Goal: Task Accomplishment & Management: Manage account settings

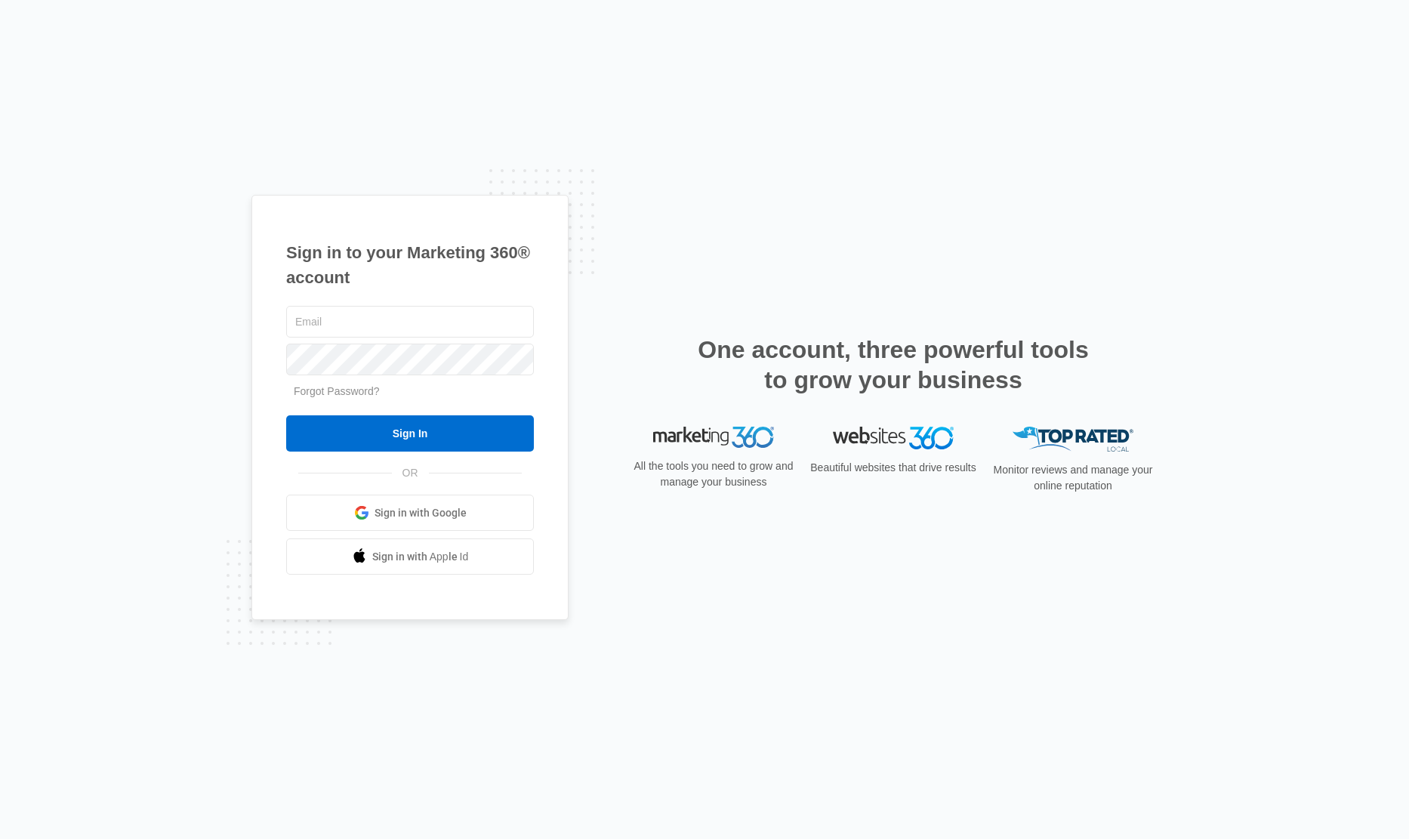
click at [37, 369] on div "Sign in to your Marketing 360® account Forgot Password? Sign In OR Sign in with…" at bounding box center [704, 419] width 1409 height 839
click at [399, 320] on input "text" at bounding box center [410, 322] width 248 height 32
type input "[PERSON_NAME][EMAIL_ADDRESS][PERSON_NAME][DOMAIN_NAME]"
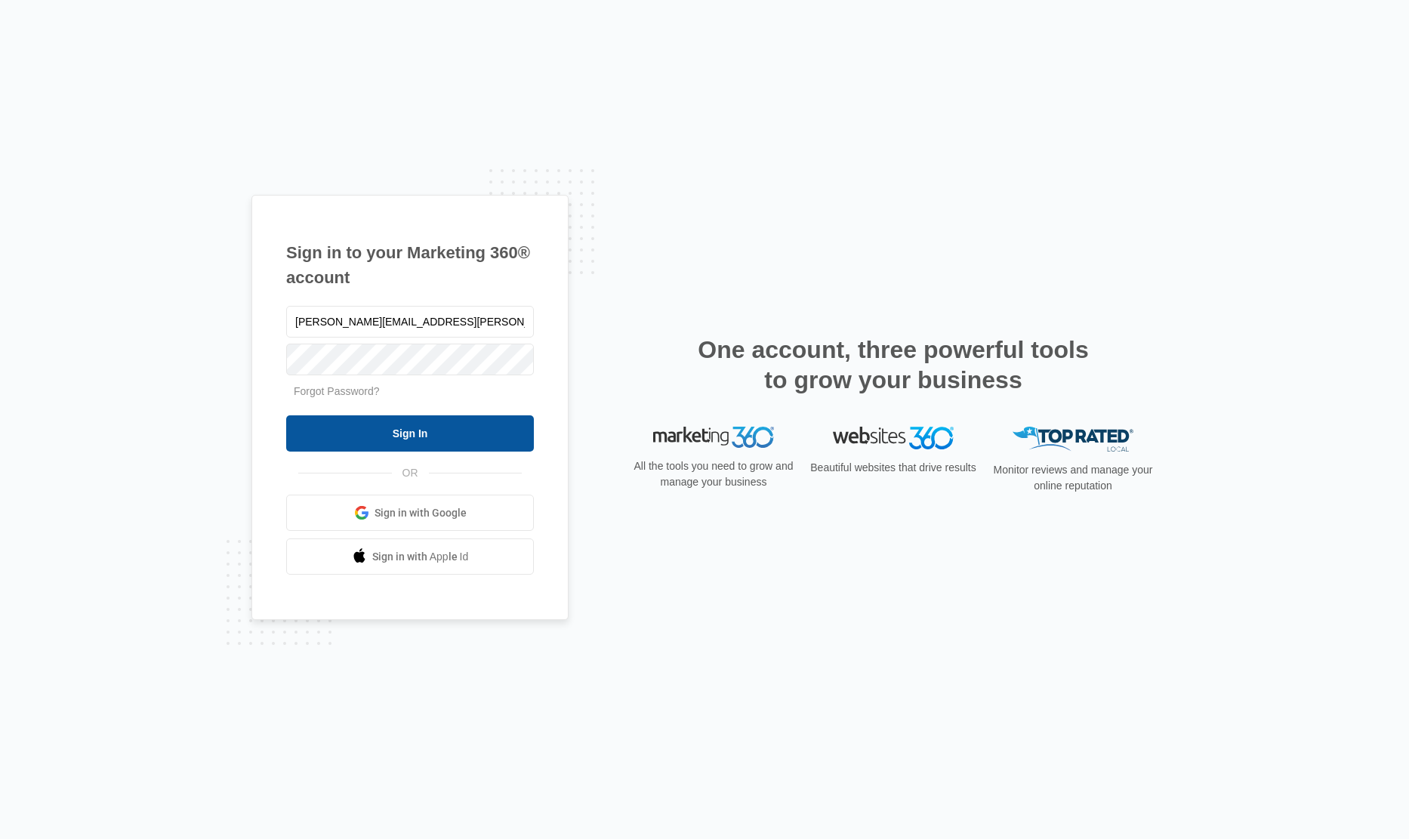
click at [421, 439] on input "Sign In" at bounding box center [410, 433] width 248 height 36
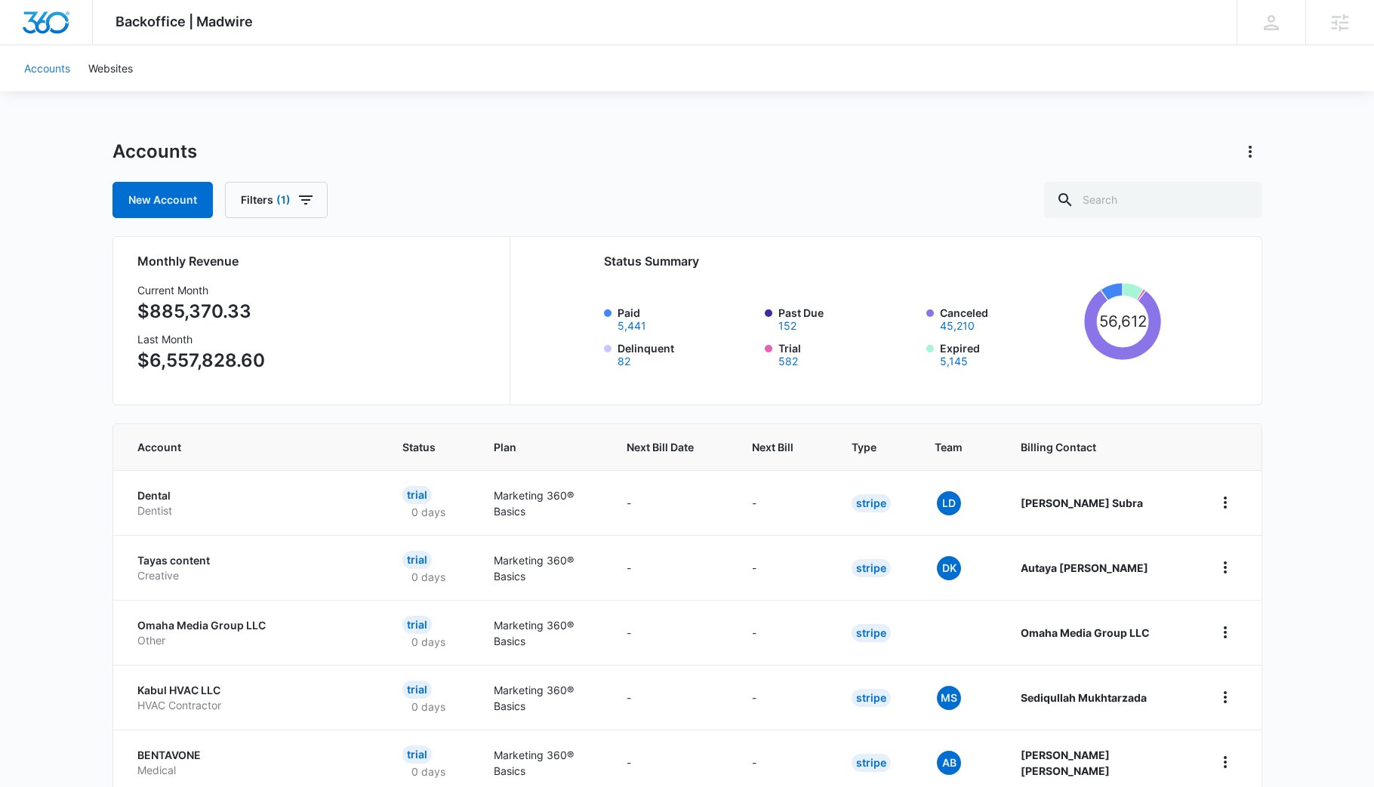
click at [33, 60] on link "Accounts" at bounding box center [47, 68] width 64 height 46
click at [122, 73] on link "Websites" at bounding box center [110, 68] width 63 height 46
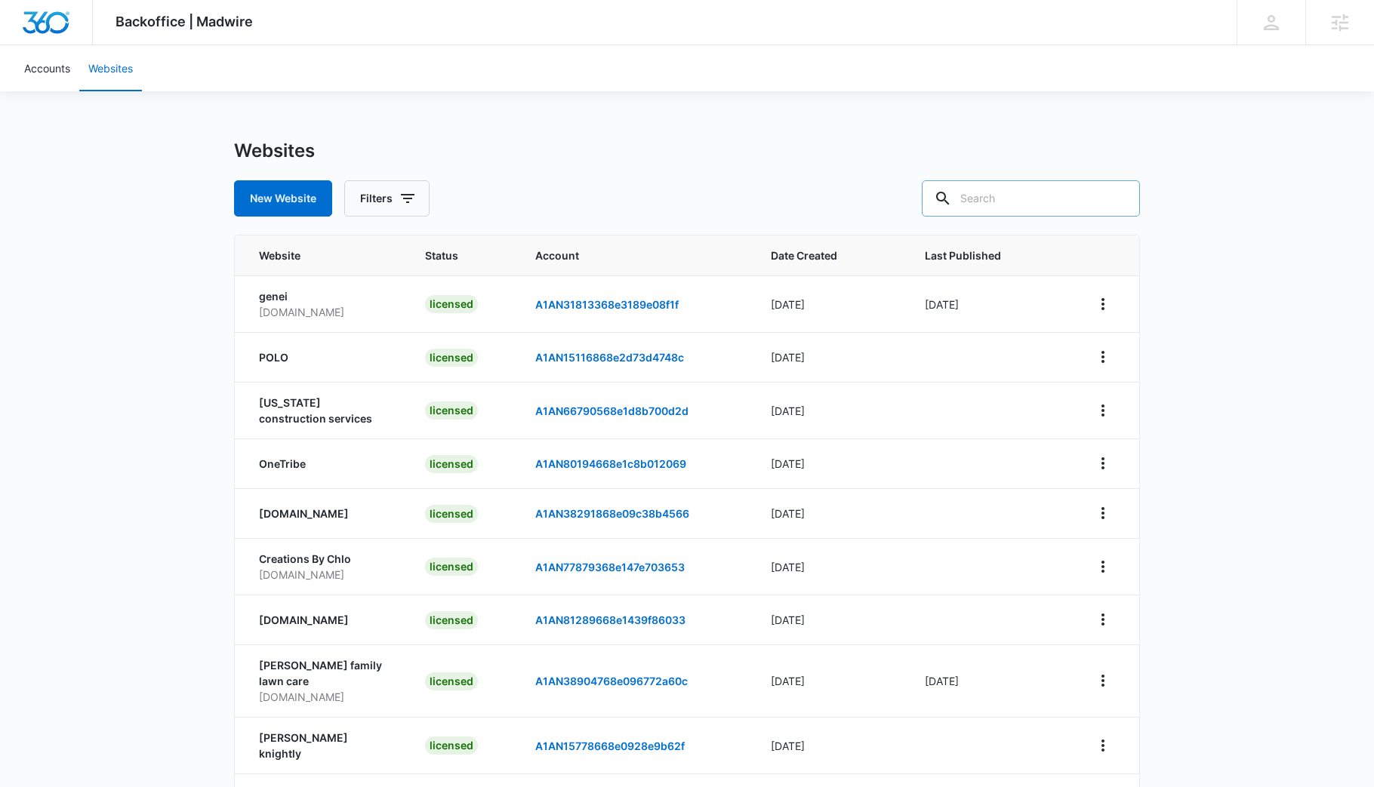
click at [1025, 199] on input "text" at bounding box center [1031, 198] width 218 height 36
paste input "M188004 | W360 [DATE]"
drag, startPoint x: 1012, startPoint y: 194, endPoint x: 1177, endPoint y: 201, distance: 164.7
click at [1177, 201] on div "Backoffice | Madwire Apps Settings ID [PERSON_NAME] [PERSON_NAME][EMAIL_ADDRESS…" at bounding box center [687, 457] width 1374 height 914
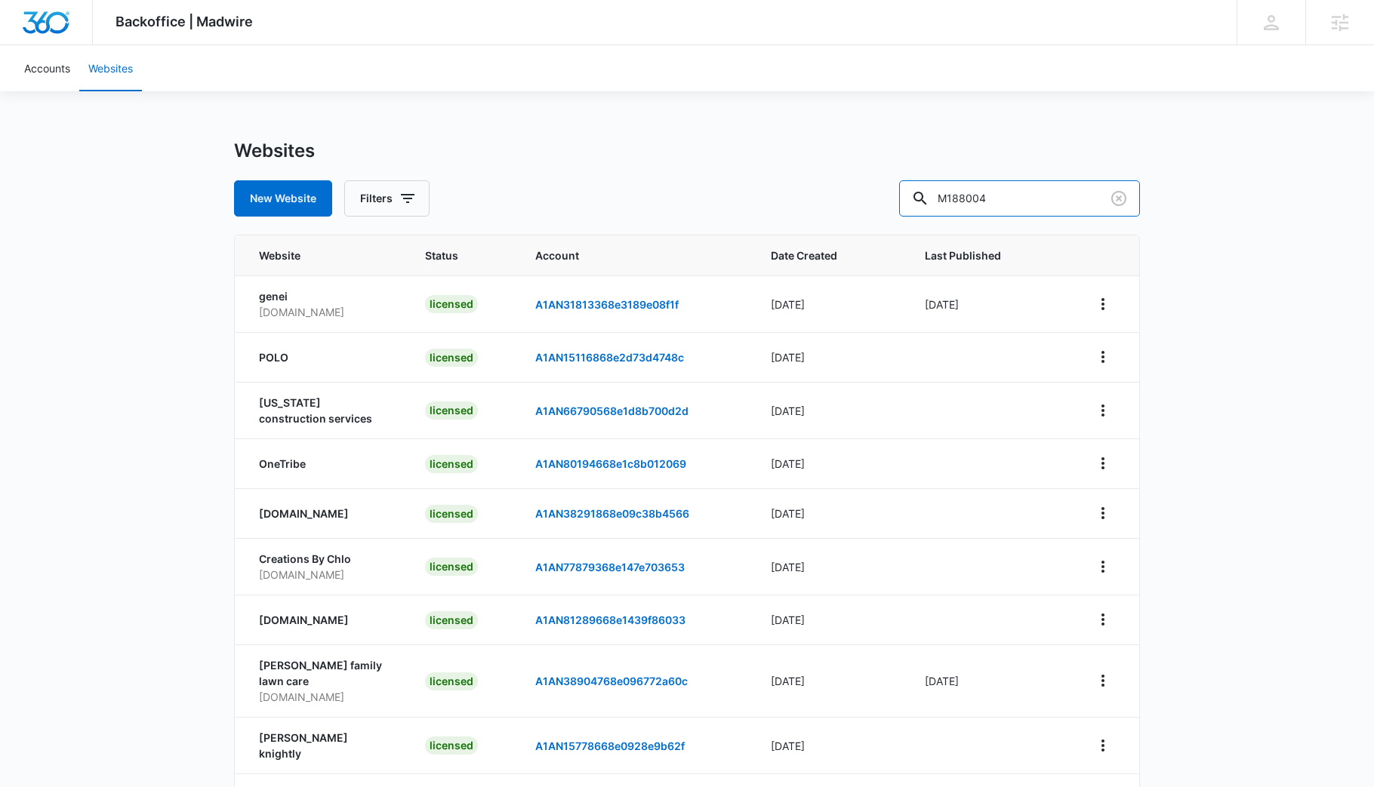
scroll to position [0, 0]
type input "M188004"
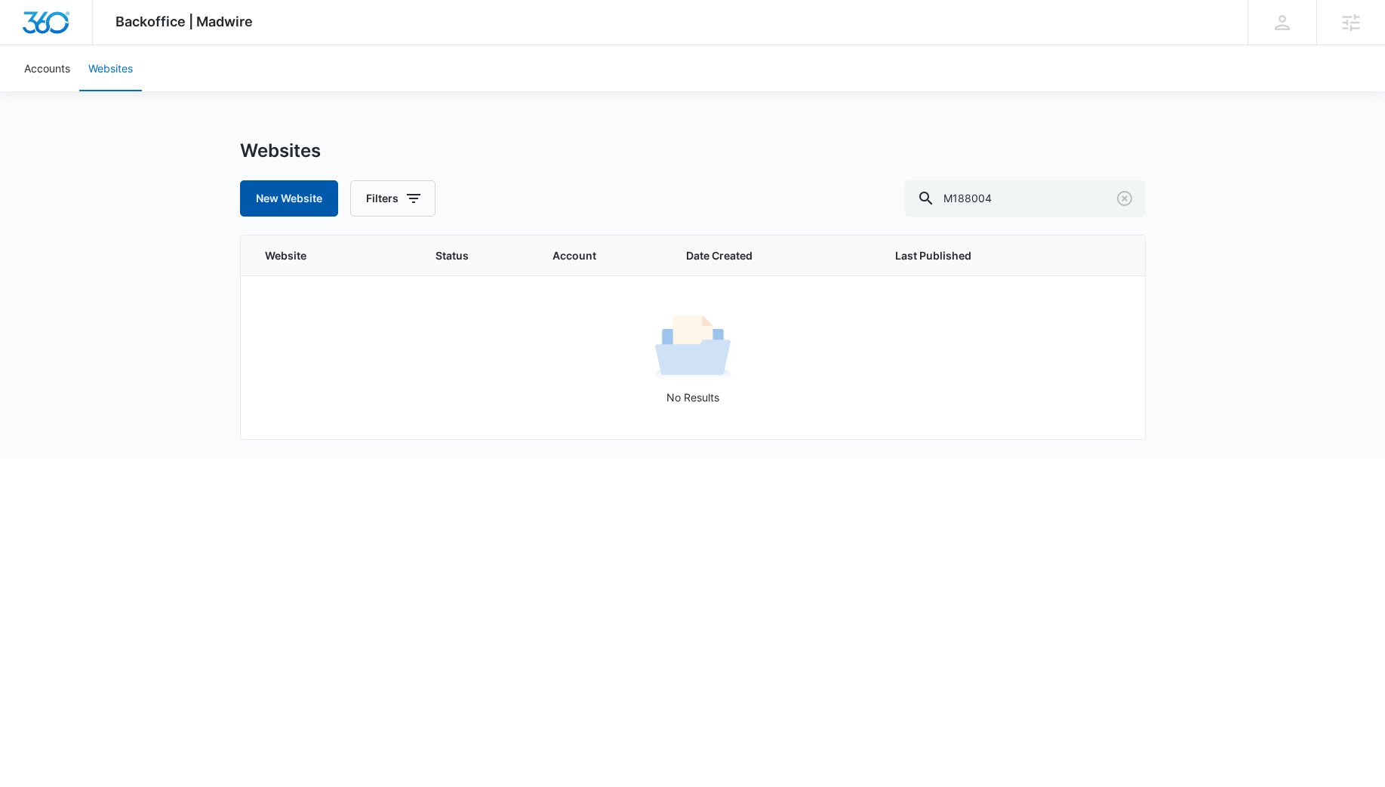
click at [303, 193] on button "New Website" at bounding box center [289, 198] width 98 height 36
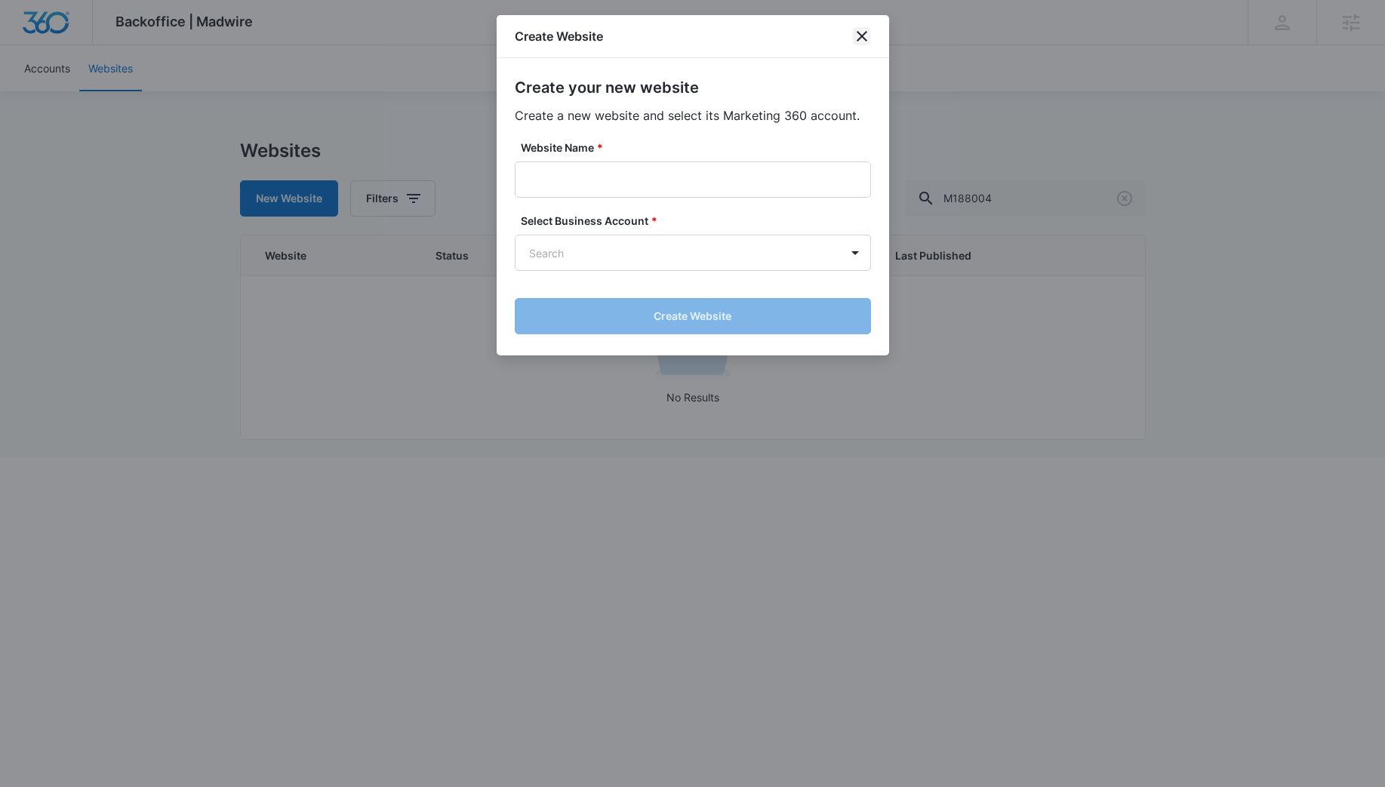
click at [868, 32] on icon "close" at bounding box center [862, 36] width 18 height 18
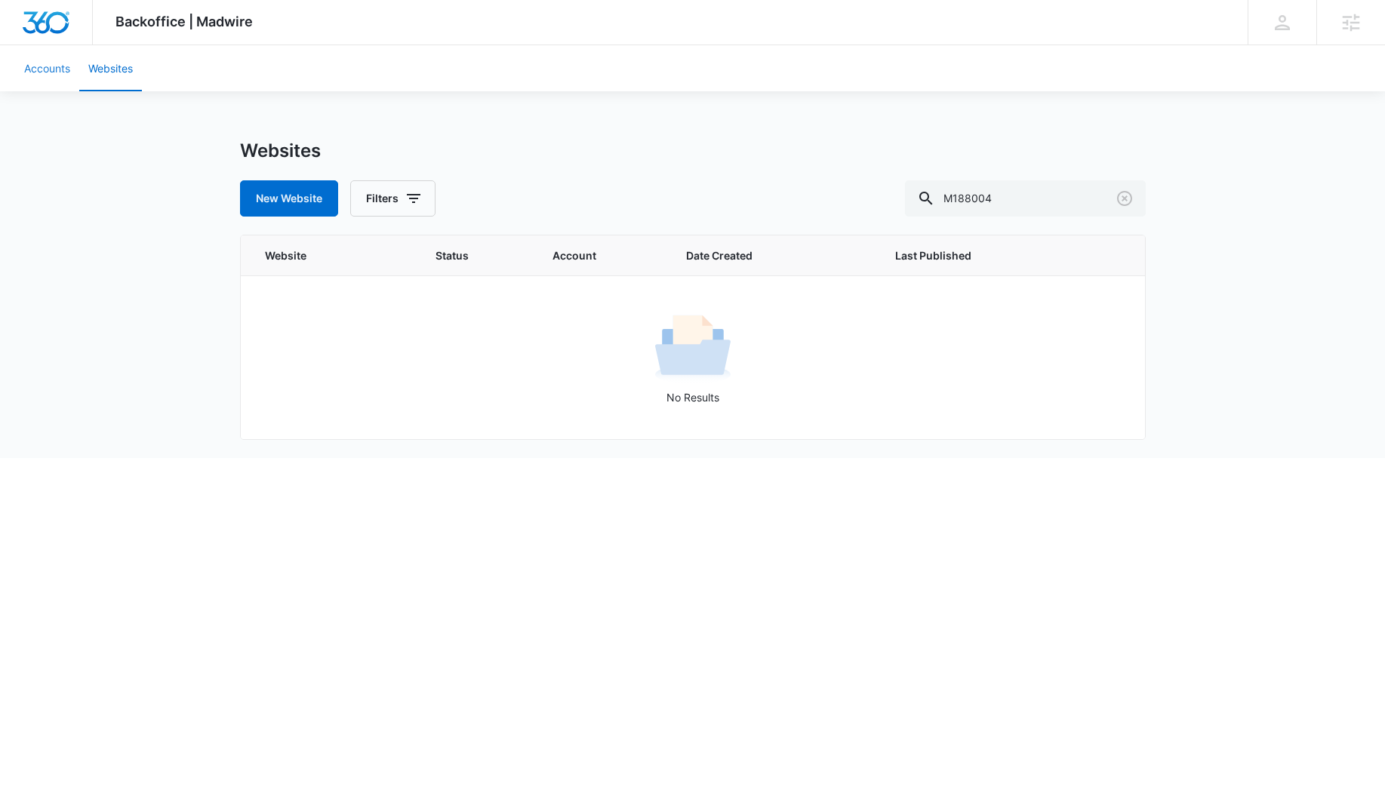
click at [35, 60] on link "Accounts" at bounding box center [47, 68] width 64 height 46
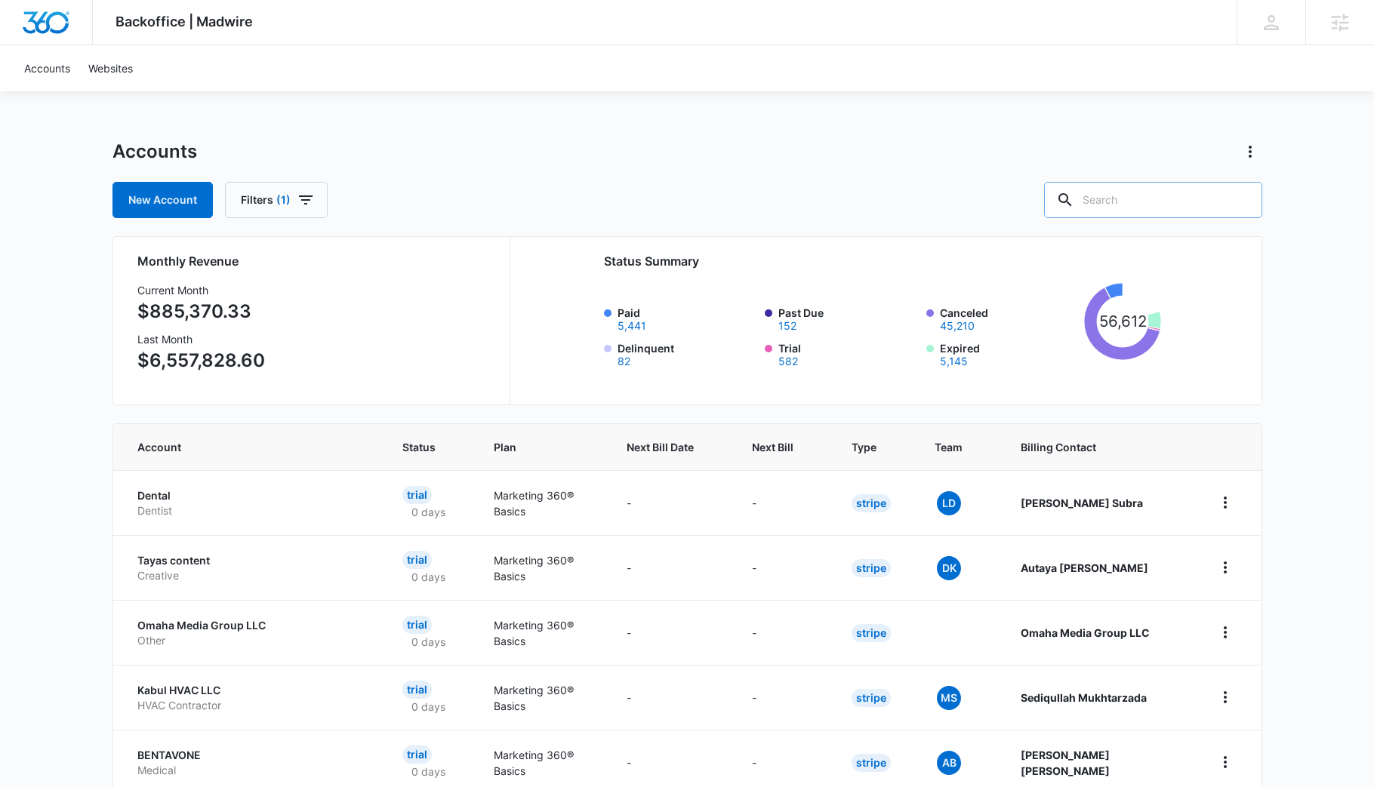
click at [1155, 208] on input "text" at bounding box center [1153, 200] width 218 height 36
paste input "M188004 | W360 [DATE]"
drag, startPoint x: 1136, startPoint y: 196, endPoint x: 1313, endPoint y: 213, distance: 177.4
click at [1313, 213] on div "Backoffice | Madwire Apps Settings ID [PERSON_NAME] [PERSON_NAME][EMAIL_ADDRESS…" at bounding box center [687, 607] width 1374 height 1214
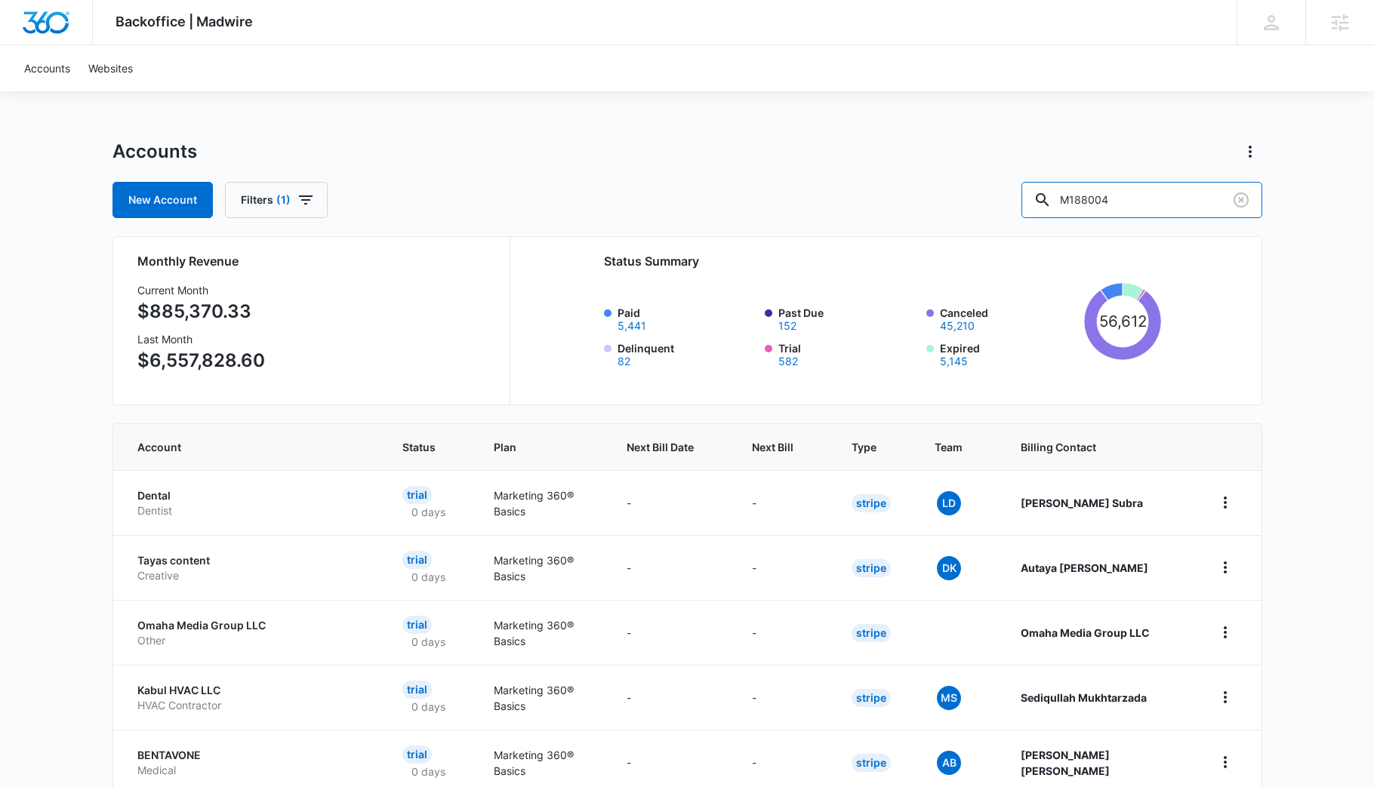
scroll to position [0, 0]
type input "M188004"
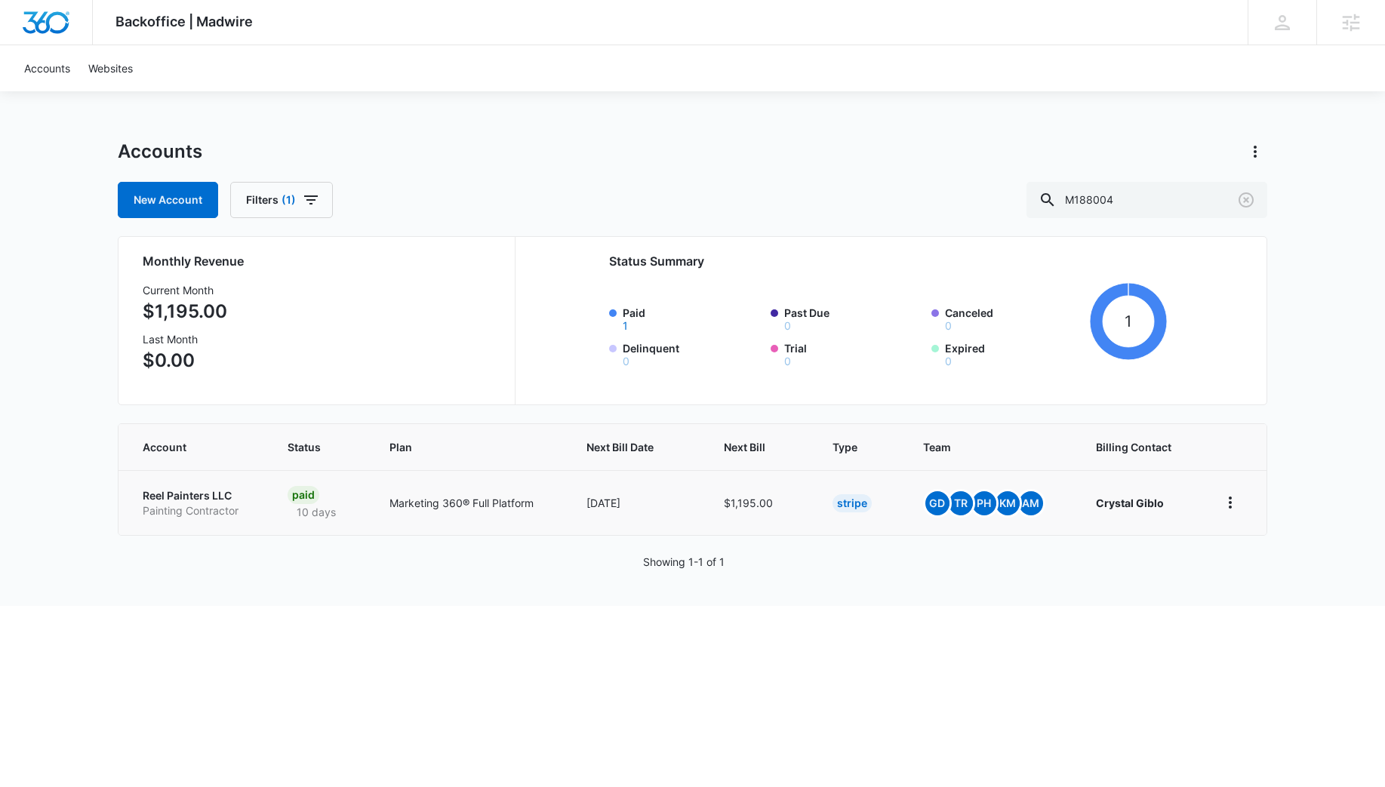
click at [198, 504] on p "Painting Contractor" at bounding box center [197, 511] width 109 height 15
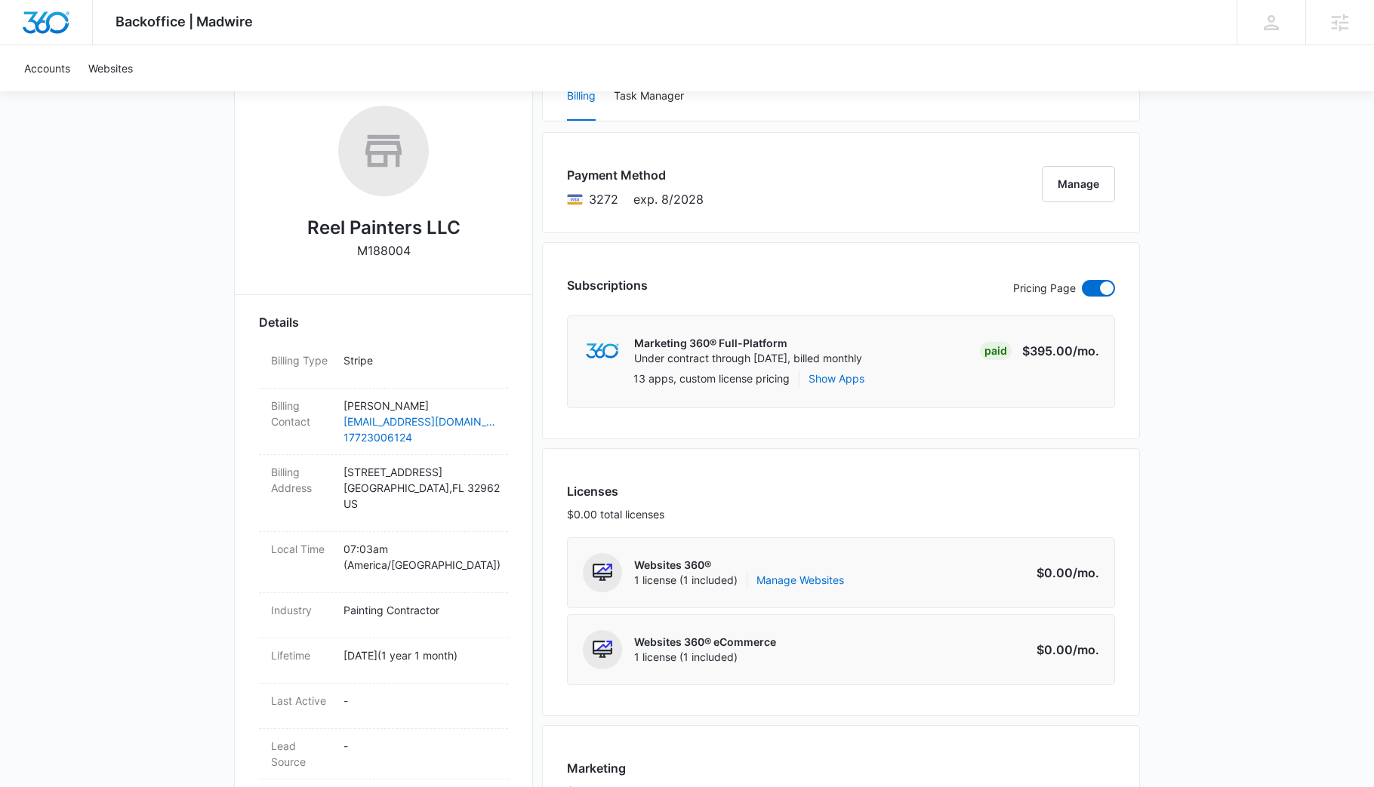
scroll to position [248, 0]
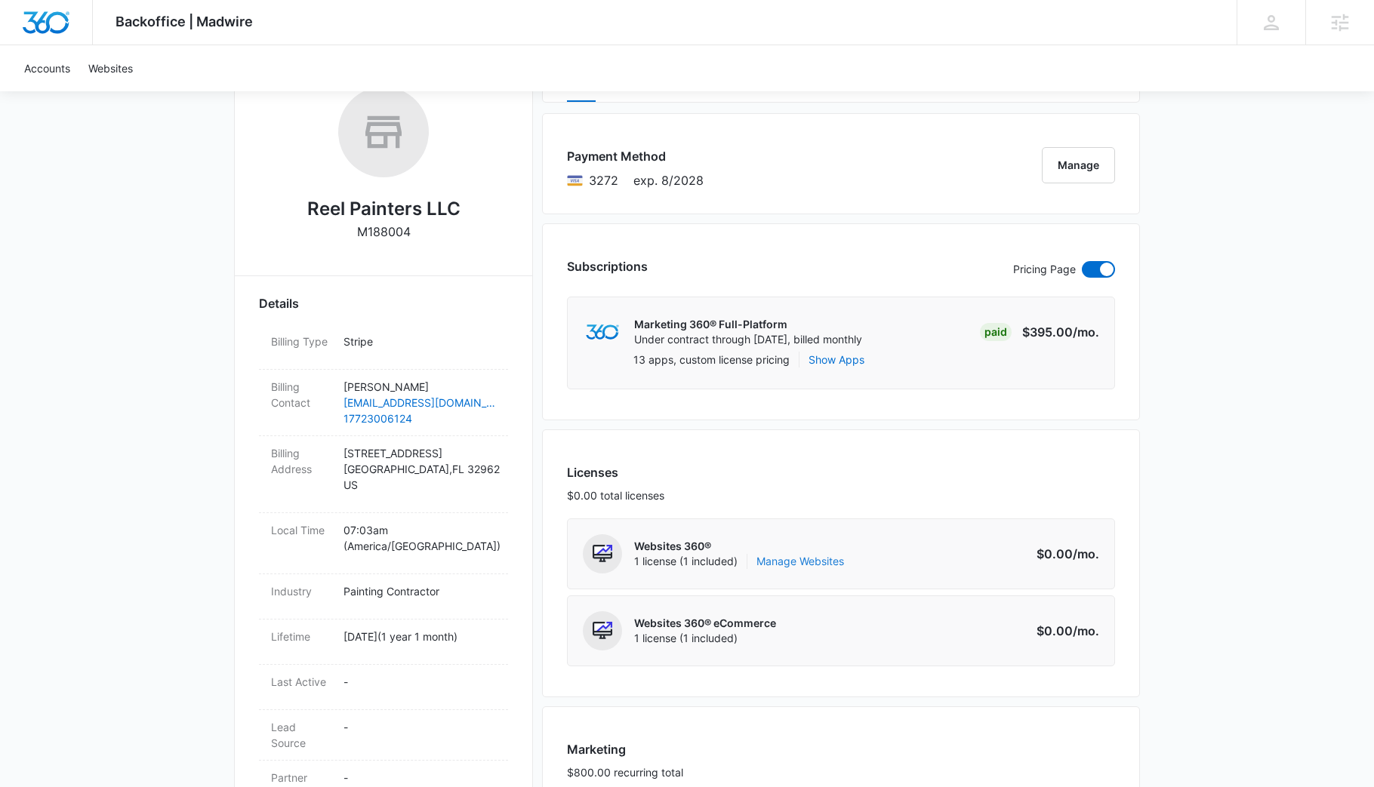
click at [784, 561] on link "Manage Websites" at bounding box center [800, 561] width 88 height 15
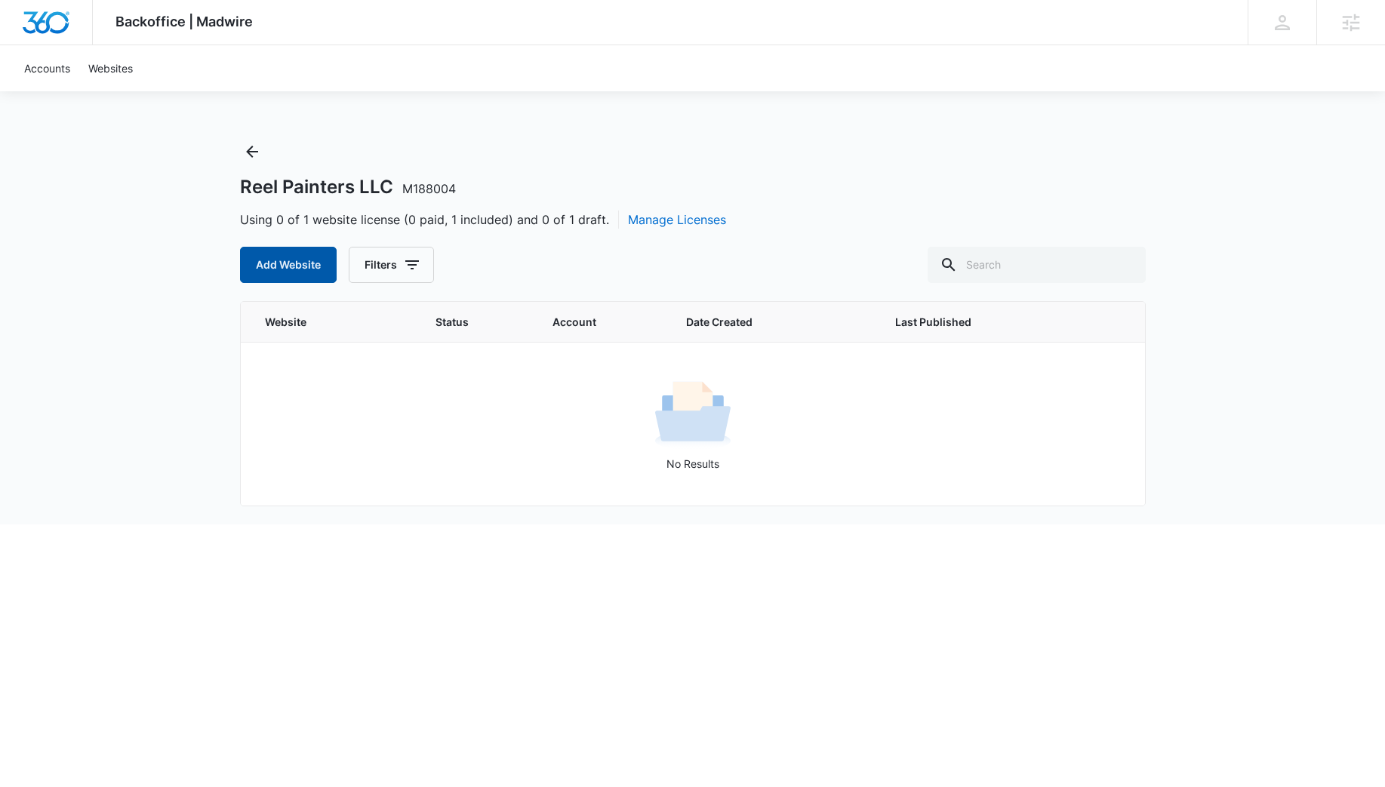
click at [295, 273] on button "Add Website" at bounding box center [288, 265] width 97 height 36
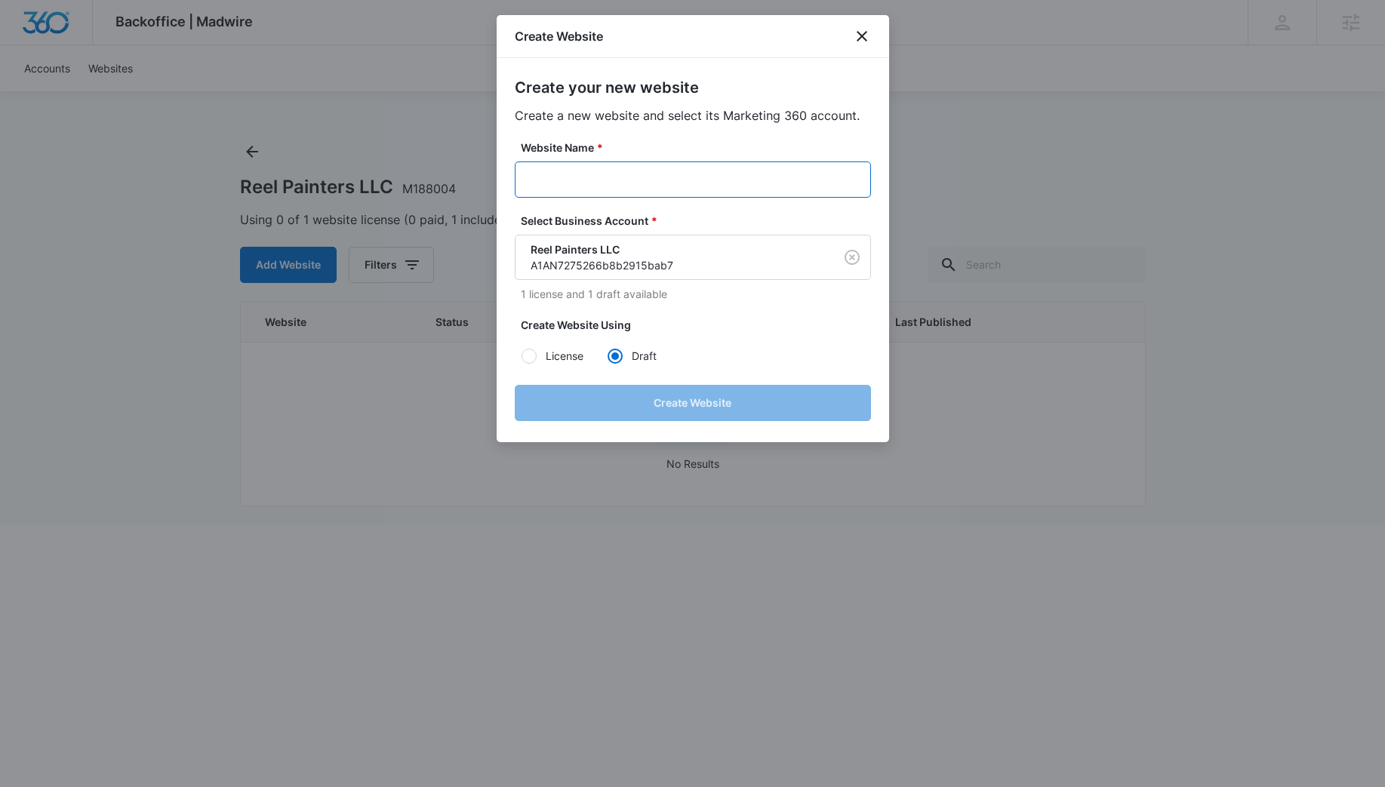
click at [624, 177] on input "Website Name *" at bounding box center [693, 180] width 356 height 36
paste input "M188004 | W360 [DATE]"
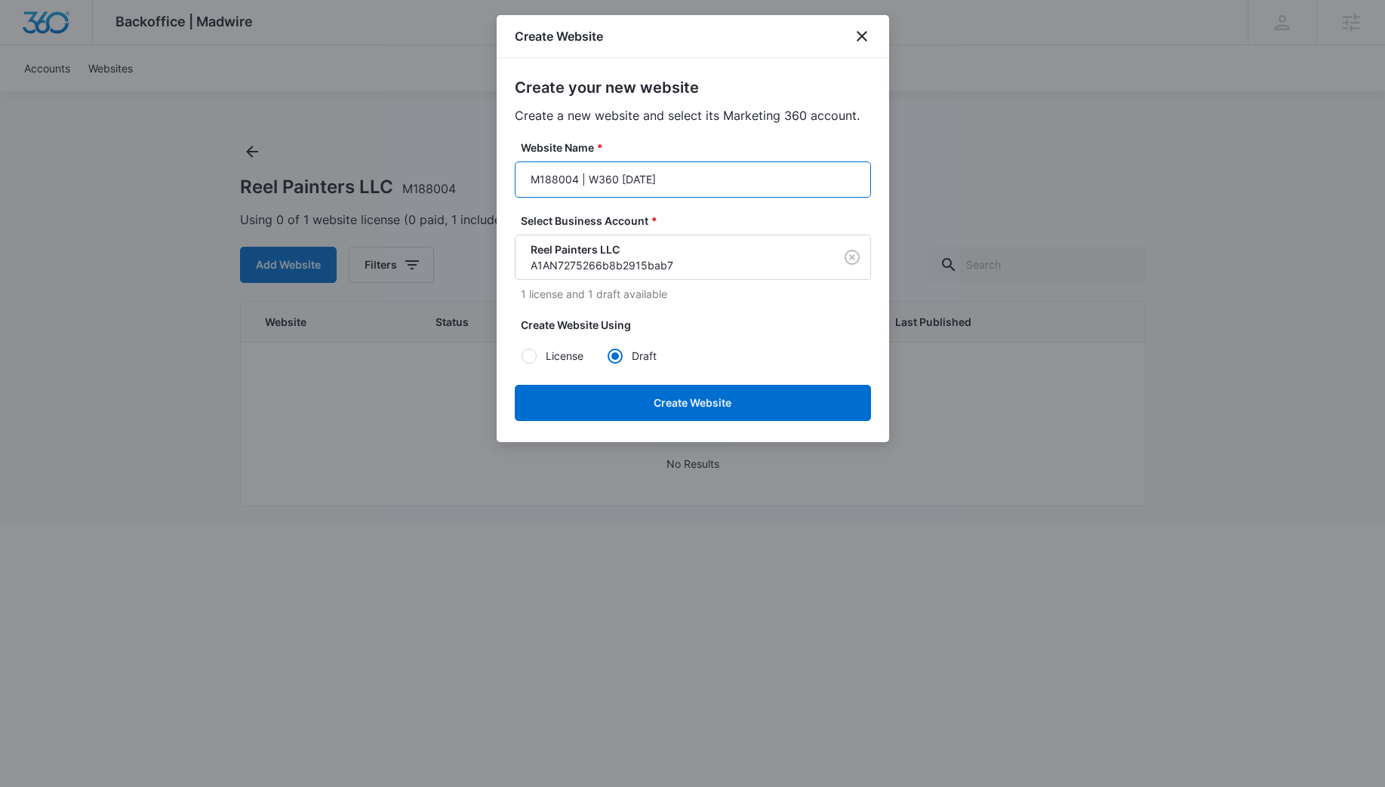
drag, startPoint x: 576, startPoint y: 175, endPoint x: 762, endPoint y: 192, distance: 186.5
click at [761, 191] on input "M188004 | W360 [DATE]" at bounding box center [693, 180] width 356 height 36
paste input "Reel Painters LLC"
type input "M188004 Reel Painters LLC"
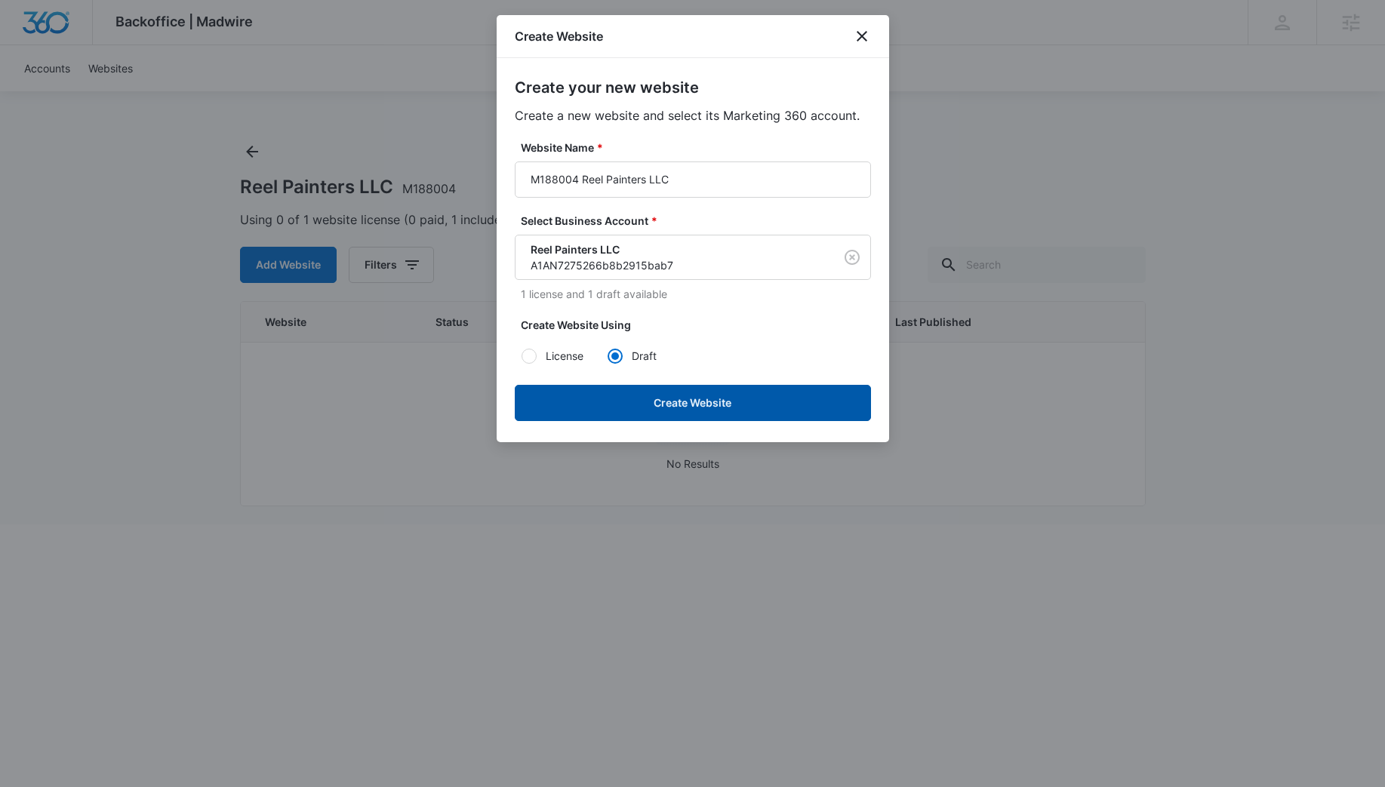
click at [751, 406] on button "Create Website" at bounding box center [693, 403] width 356 height 36
